Goal: Navigation & Orientation: Find specific page/section

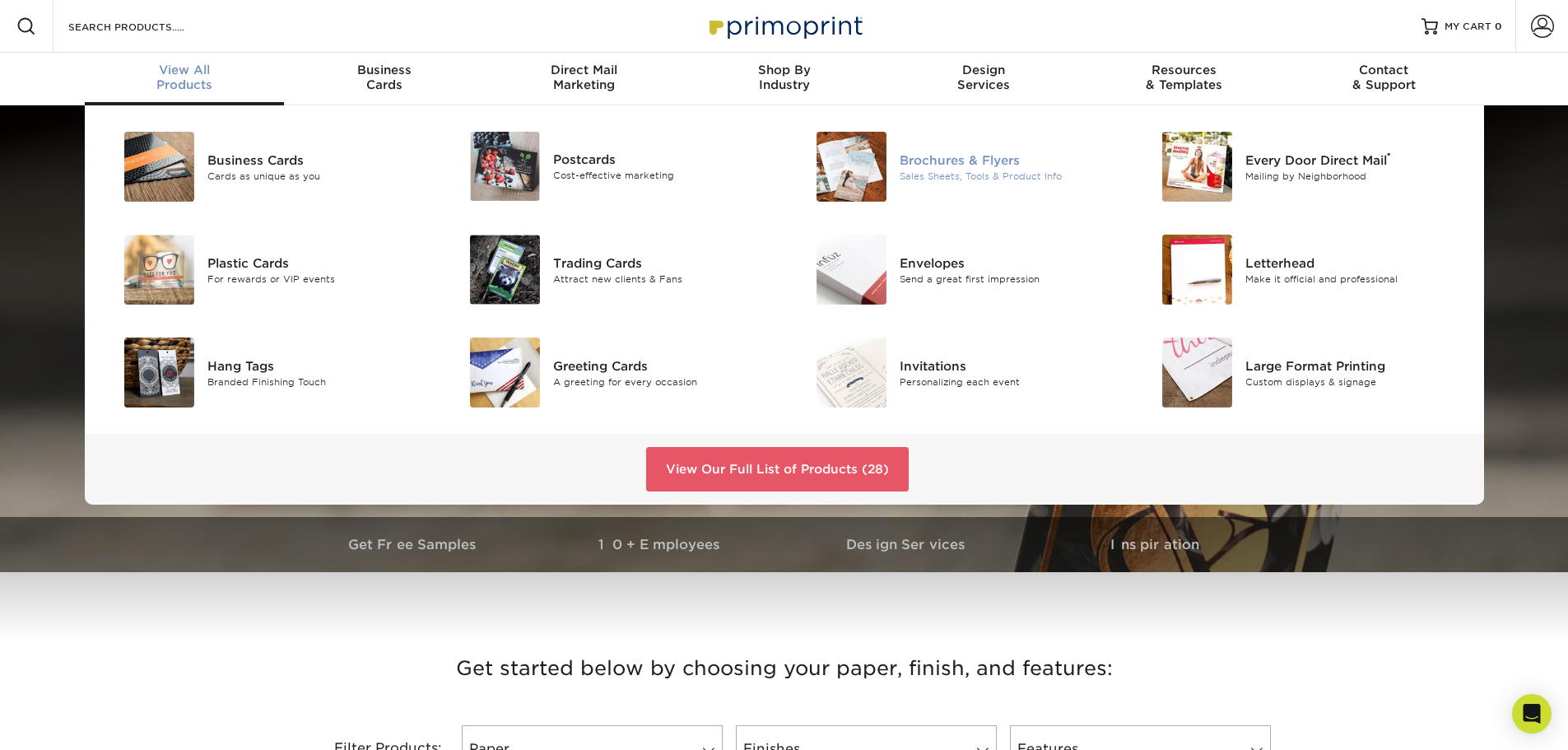
click at [947, 161] on div "Brochures & Flyers" at bounding box center [1008, 159] width 218 height 18
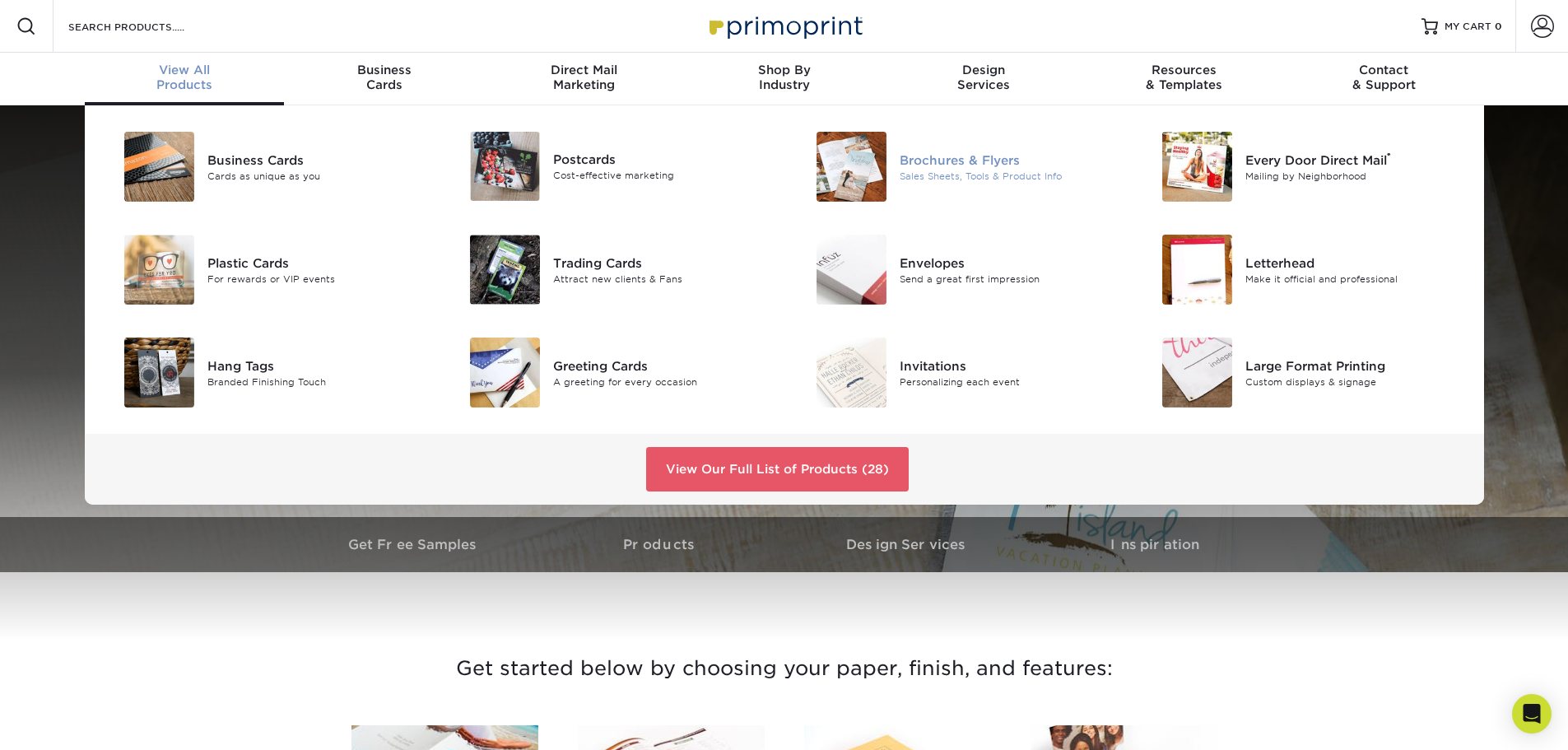
click at [959, 159] on div "Brochures & Flyers" at bounding box center [1008, 159] width 218 height 18
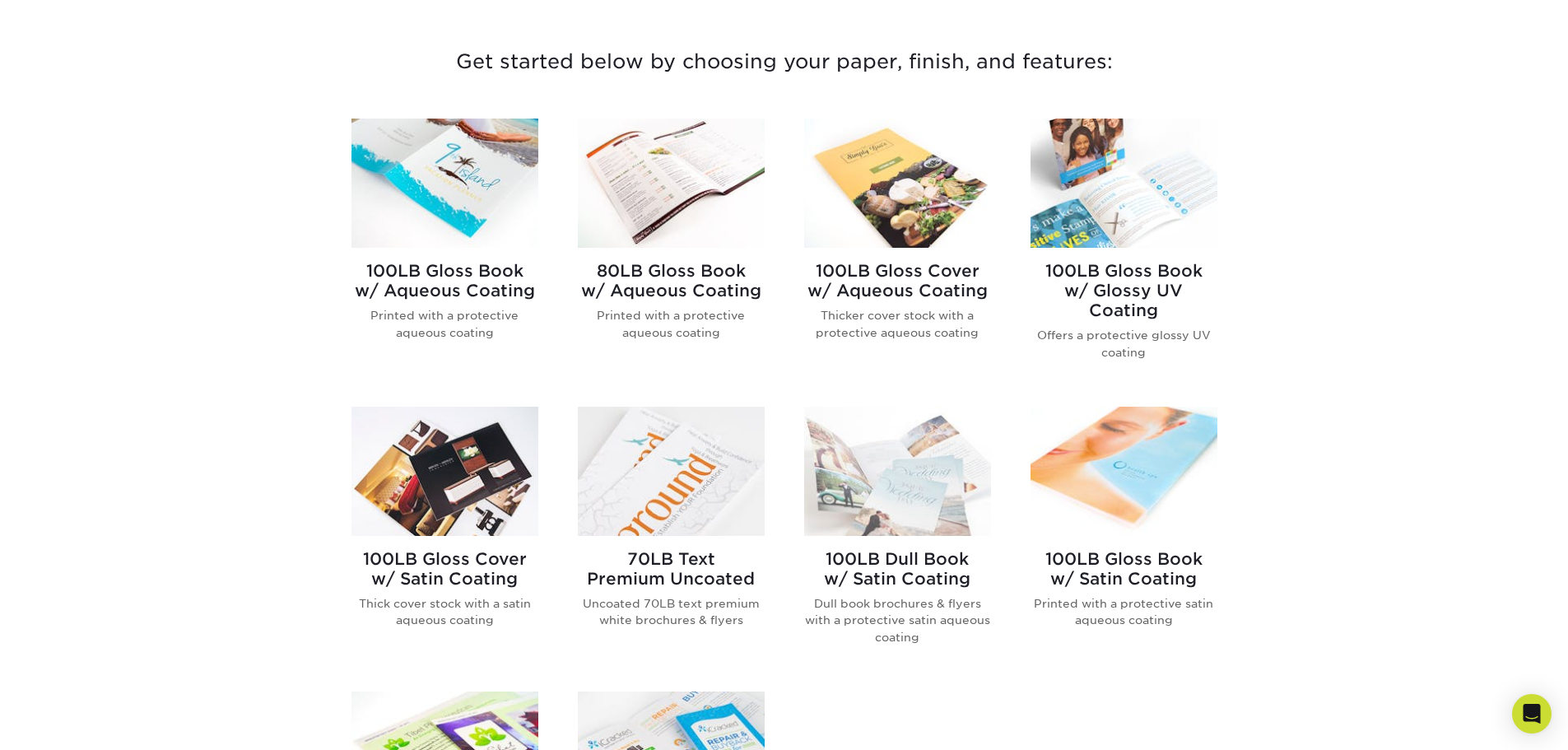
scroll to position [659, 0]
